Goal: Transaction & Acquisition: Purchase product/service

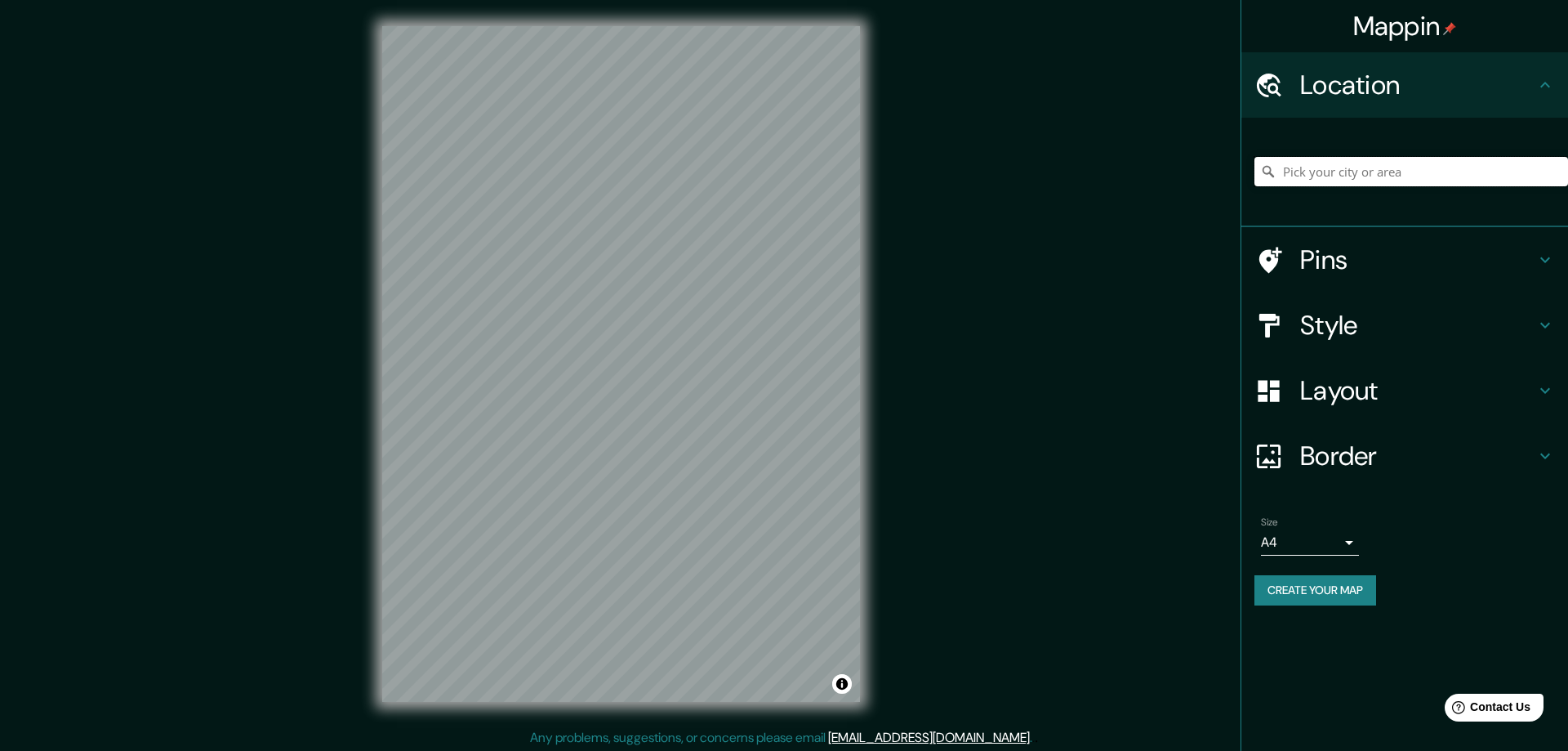
click at [1336, 171] on input "Pick your city or area" at bounding box center [1410, 172] width 313 height 29
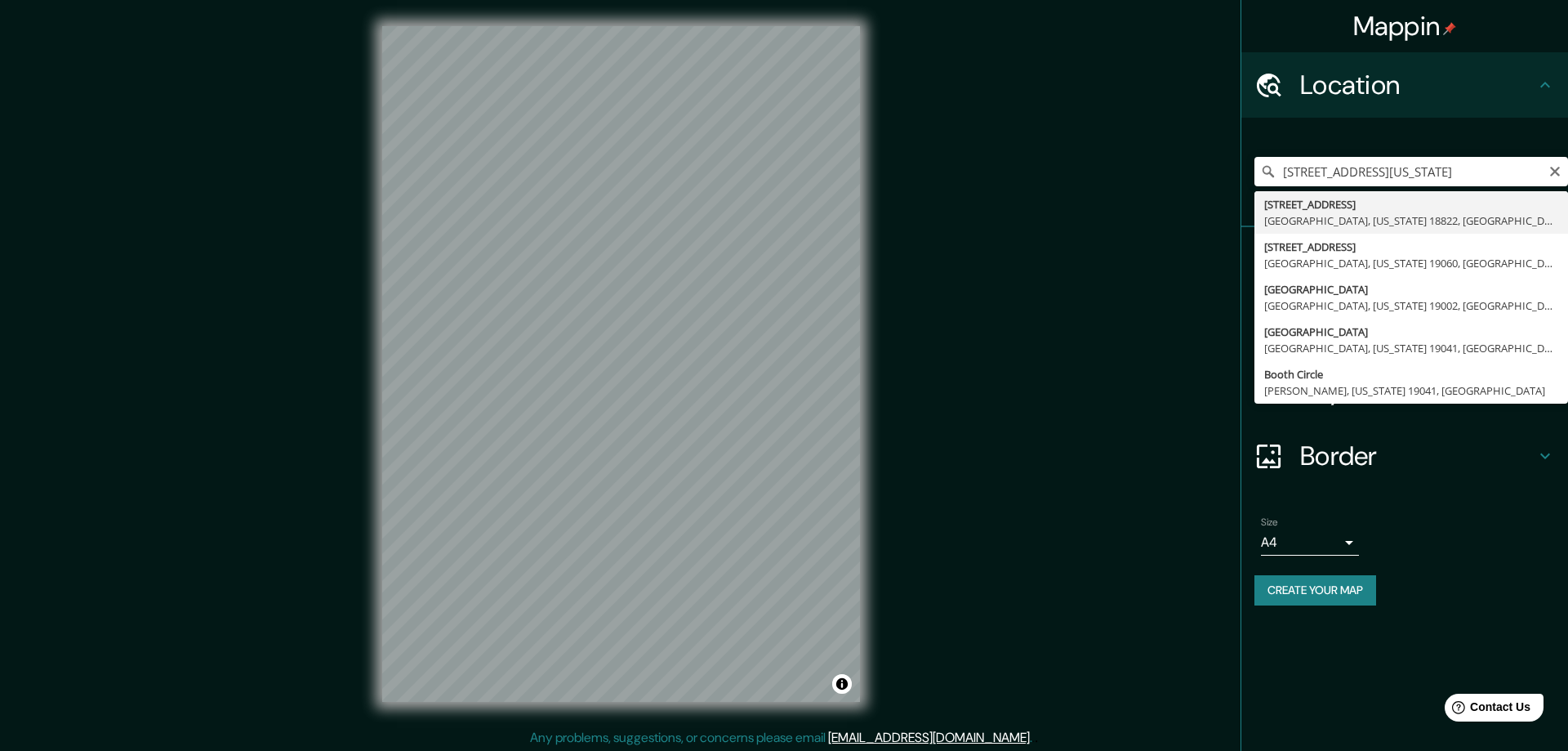
type input "[STREET_ADDRESS][US_STATE]"
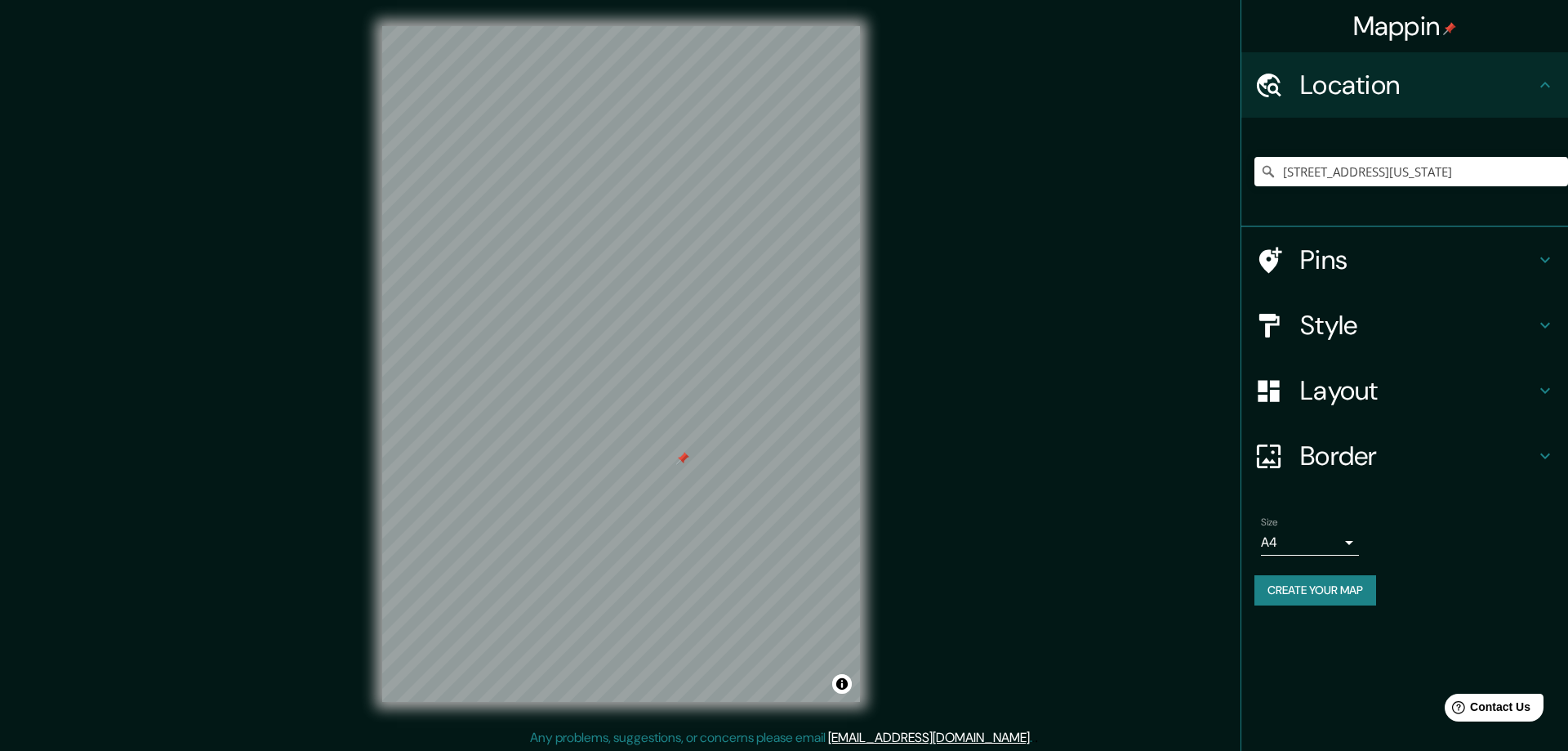
click at [1330, 452] on h4 "Border" at bounding box center [1418, 456] width 235 height 33
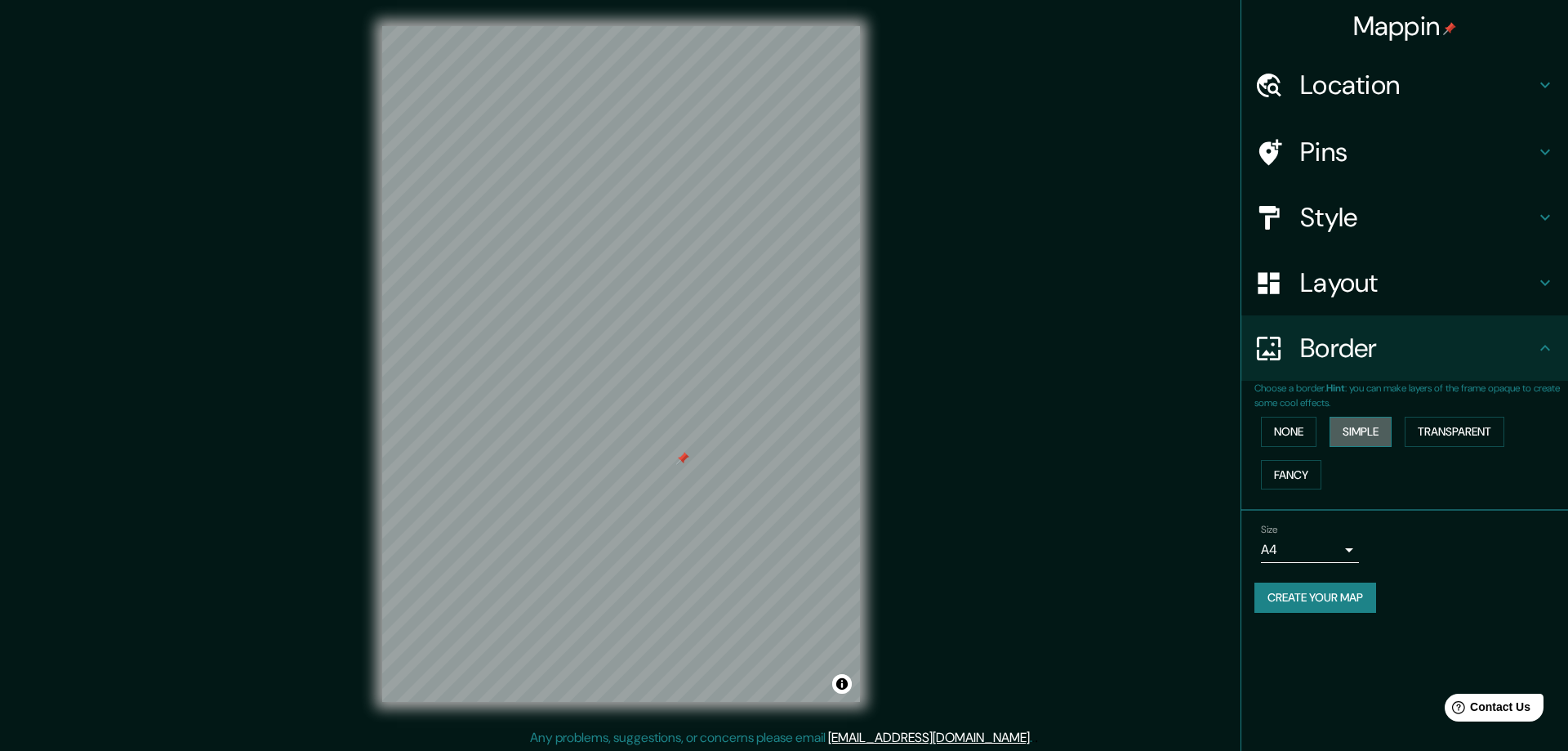
click at [1366, 430] on button "Simple" at bounding box center [1360, 431] width 62 height 30
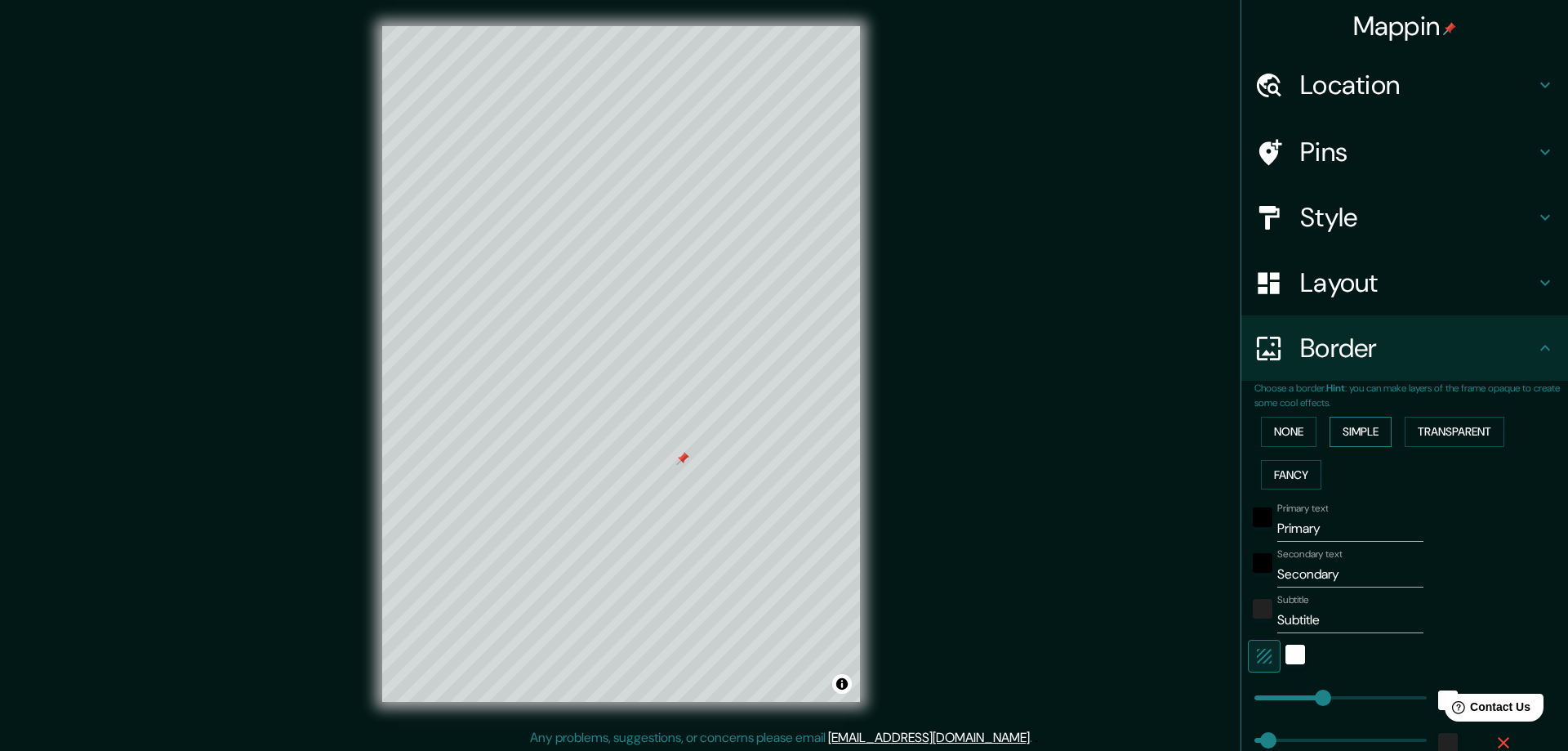
click at [1375, 430] on button "Simple" at bounding box center [1360, 431] width 62 height 30
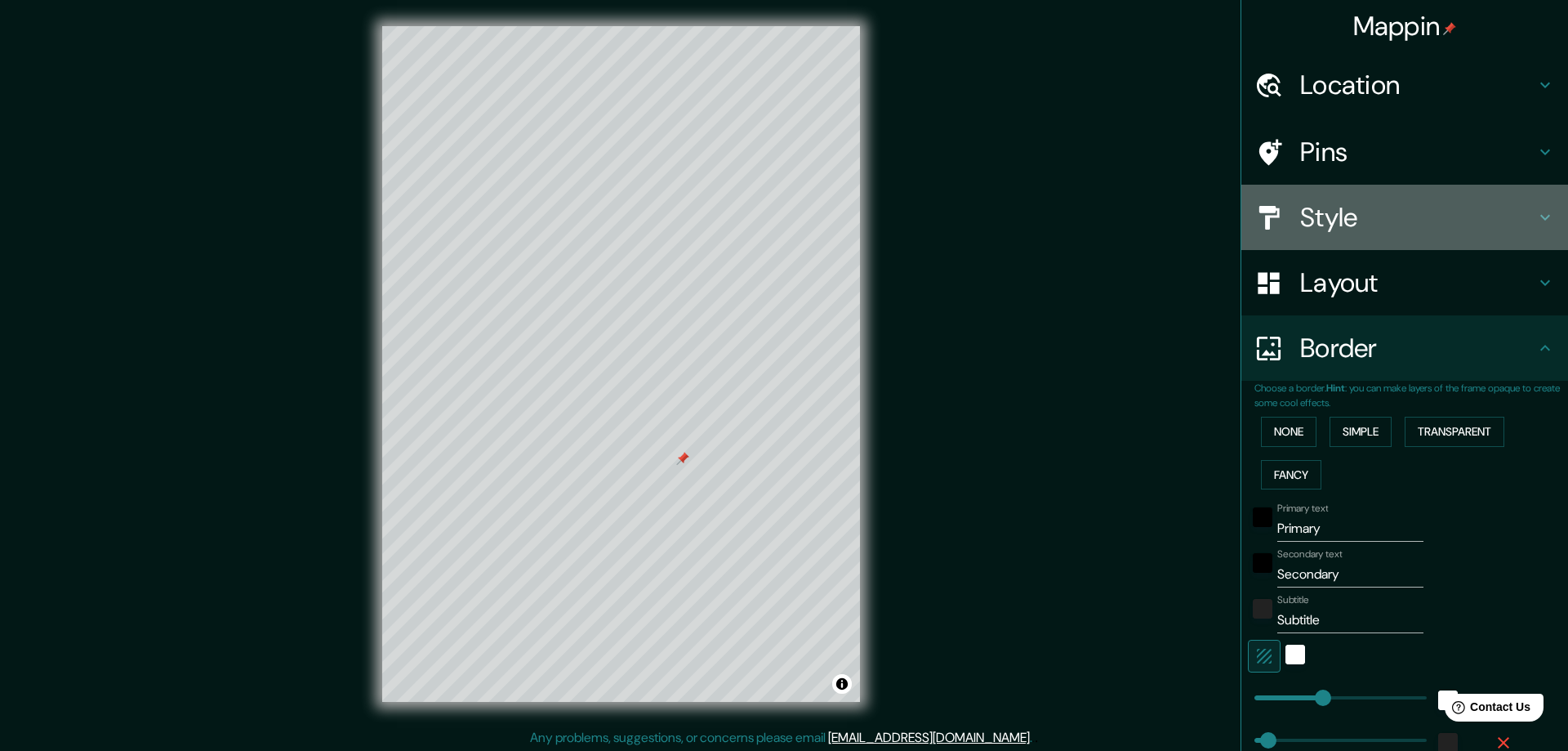
click at [1326, 214] on h4 "Style" at bounding box center [1418, 217] width 235 height 33
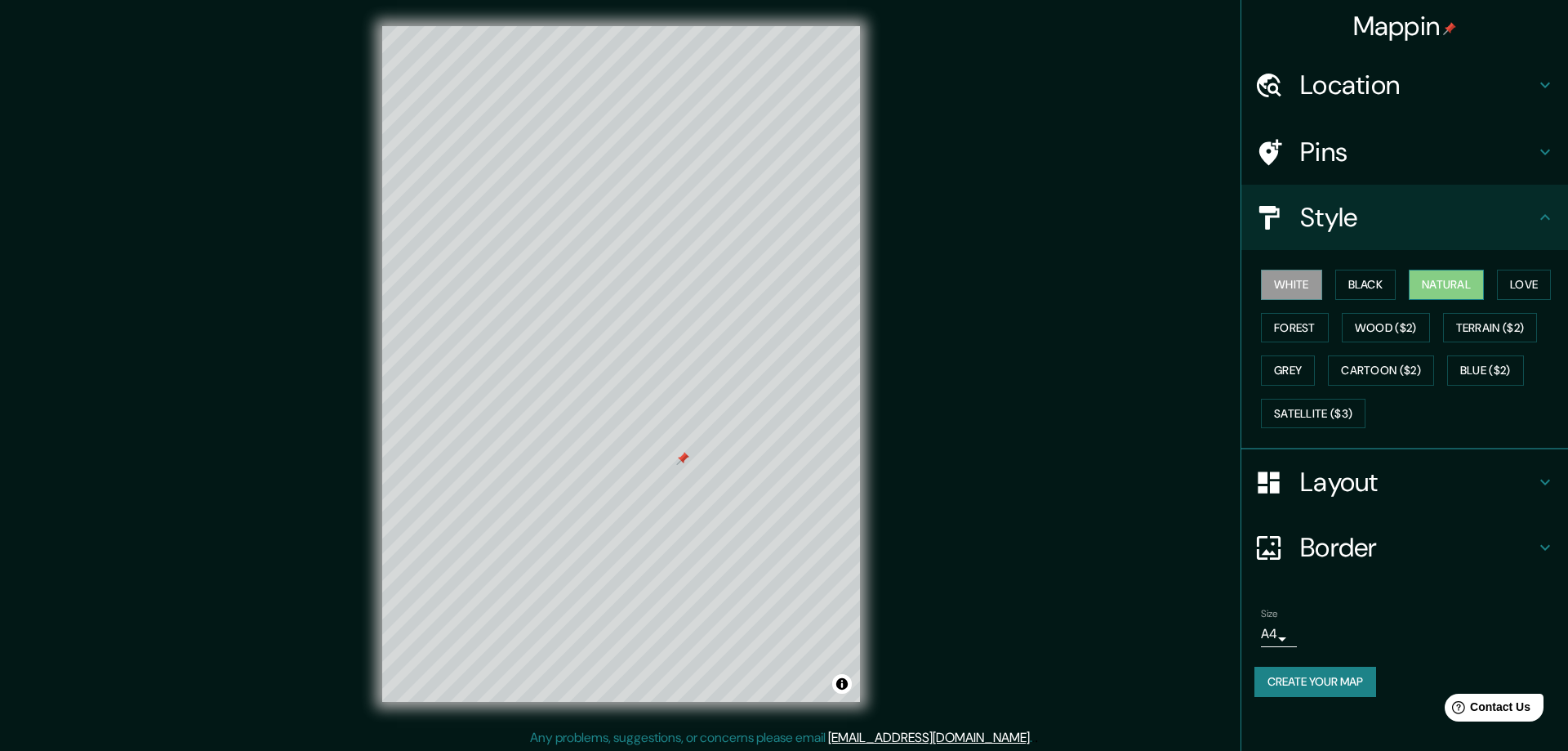
click at [1451, 282] on button "Natural" at bounding box center [1446, 284] width 75 height 30
click at [1288, 326] on button "Forest" at bounding box center [1294, 327] width 67 height 30
click at [1475, 371] on button "Blue ($2)" at bounding box center [1485, 370] width 77 height 30
click at [1452, 286] on button "Natural" at bounding box center [1446, 284] width 75 height 30
click at [1365, 280] on button "Black" at bounding box center [1366, 284] width 62 height 30
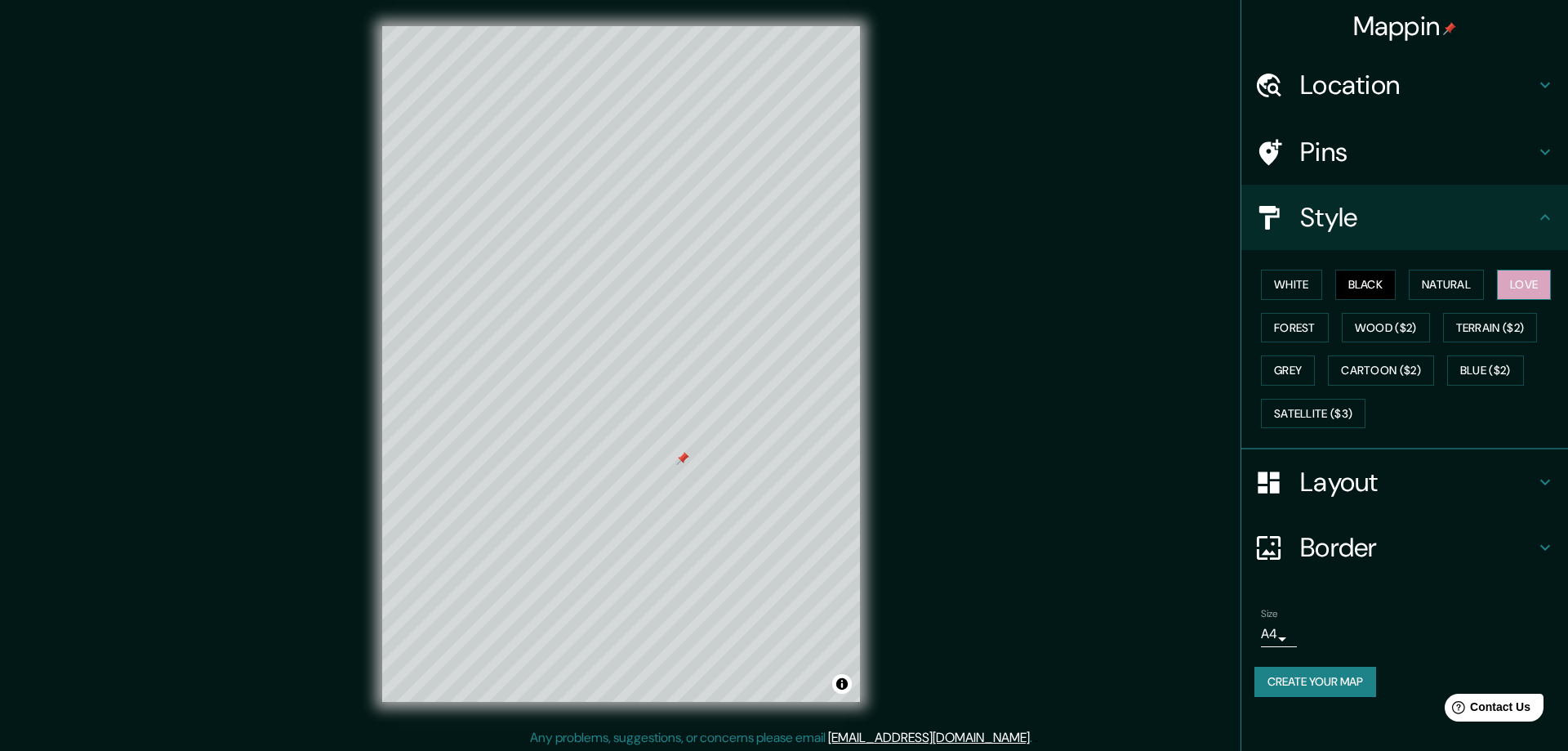
click at [1535, 282] on button "Love" at bounding box center [1524, 284] width 54 height 30
click at [1483, 329] on button "Terrain ($2)" at bounding box center [1490, 327] width 94 height 30
click at [1529, 284] on button "Love" at bounding box center [1524, 284] width 54 height 30
click at [1434, 283] on button "Natural" at bounding box center [1446, 284] width 75 height 30
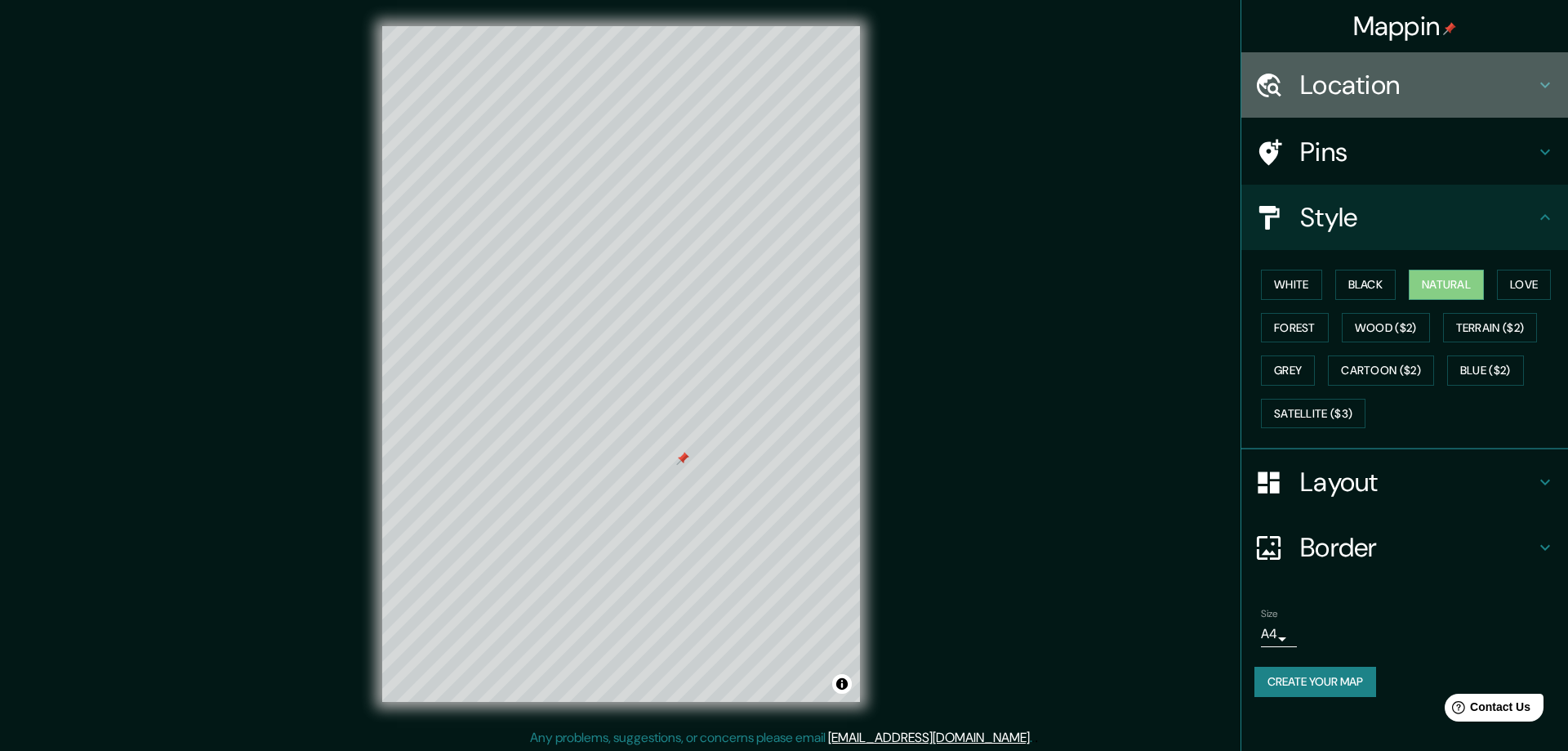
click at [1331, 85] on h4 "Location" at bounding box center [1418, 85] width 235 height 33
type input "47"
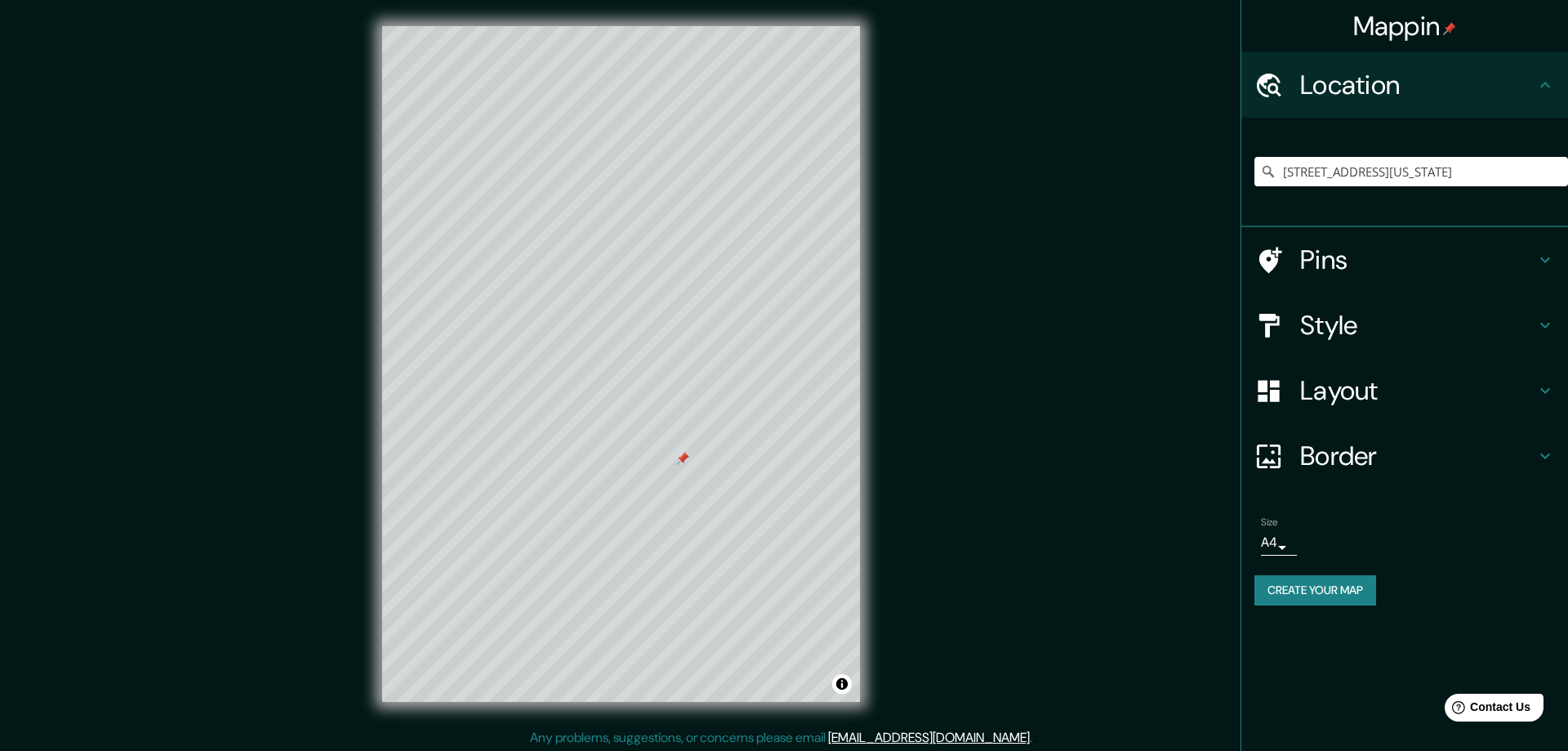
click at [1317, 592] on button "Create your map" at bounding box center [1315, 589] width 121 height 30
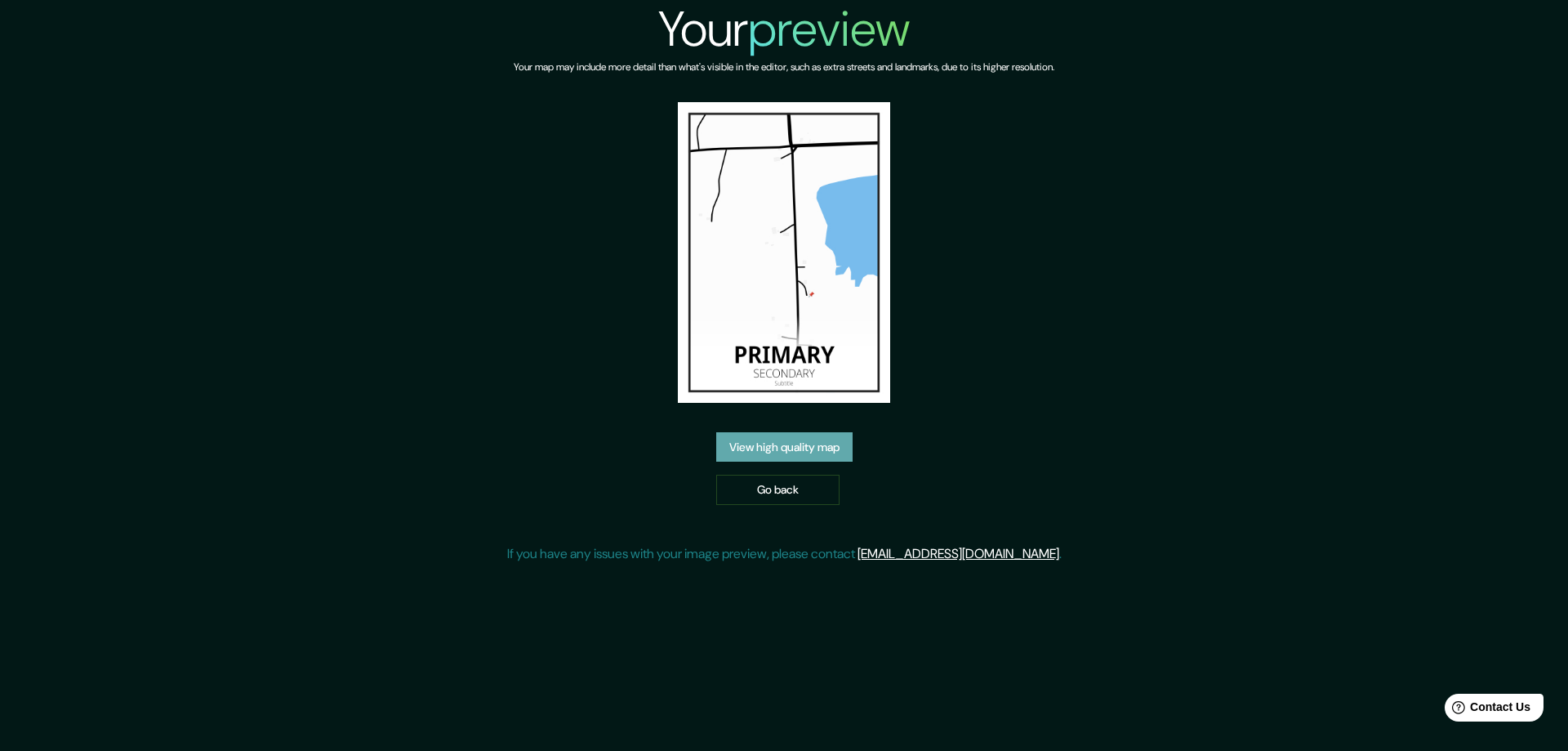
click at [772, 444] on link "View high quality map" at bounding box center [784, 446] width 136 height 30
